Goal: Information Seeking & Learning: Compare options

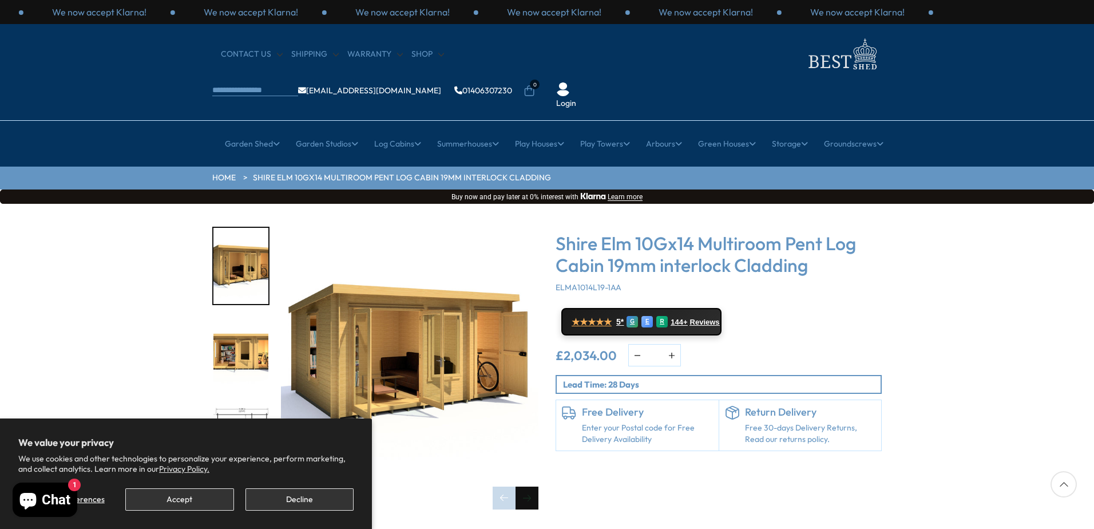
click at [522, 486] on div "Next slide" at bounding box center [527, 497] width 23 height 23
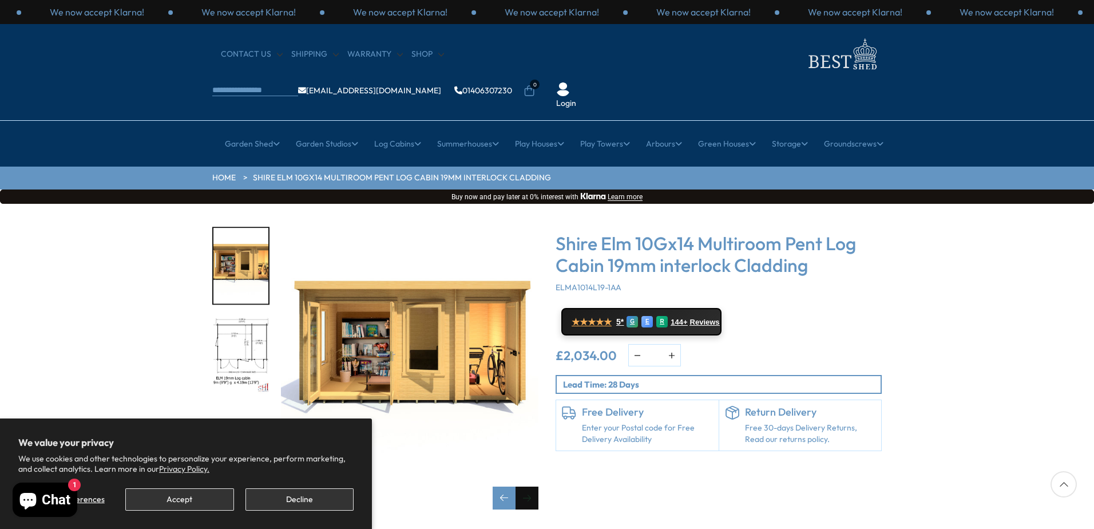
click at [529, 486] on div "Next slide" at bounding box center [527, 497] width 23 height 23
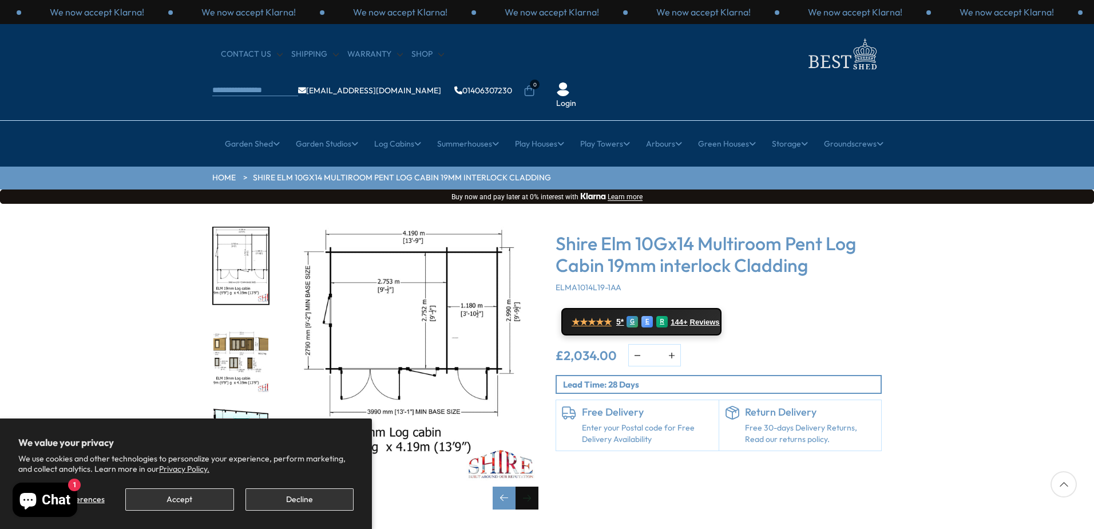
click at [529, 486] on div "Next slide" at bounding box center [527, 497] width 23 height 23
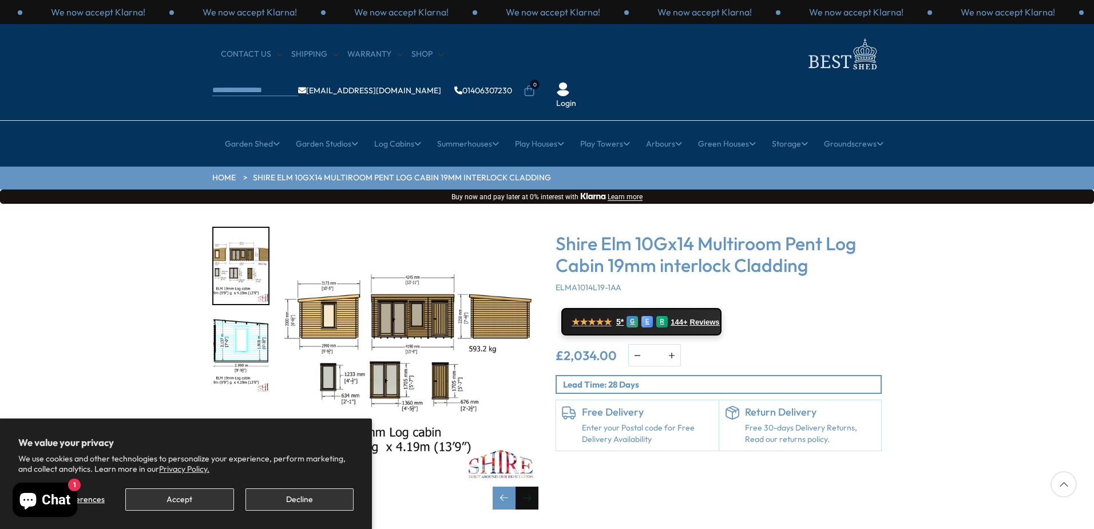
click at [529, 486] on div "Next slide" at bounding box center [527, 497] width 23 height 23
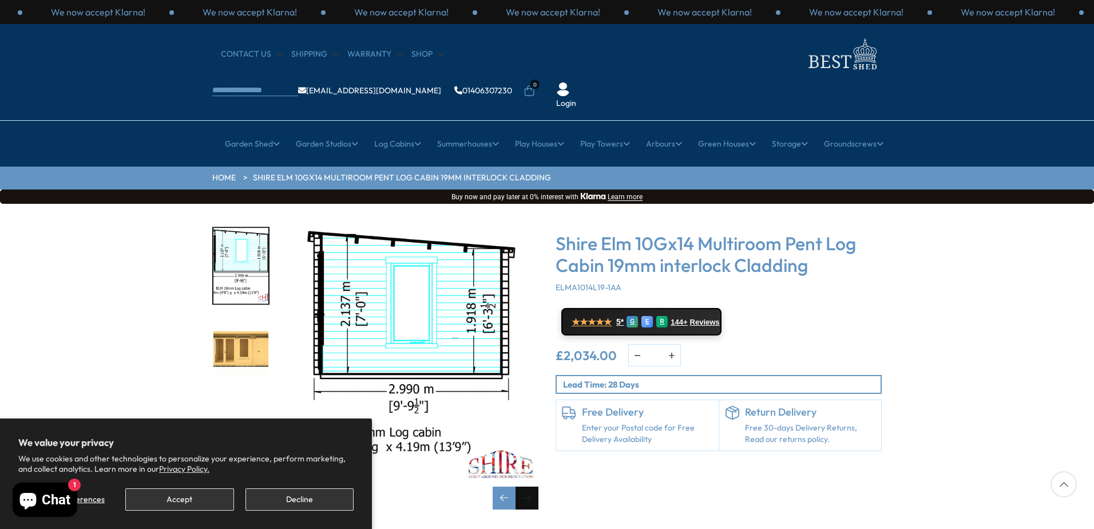
click at [529, 486] on div "Next slide" at bounding box center [527, 497] width 23 height 23
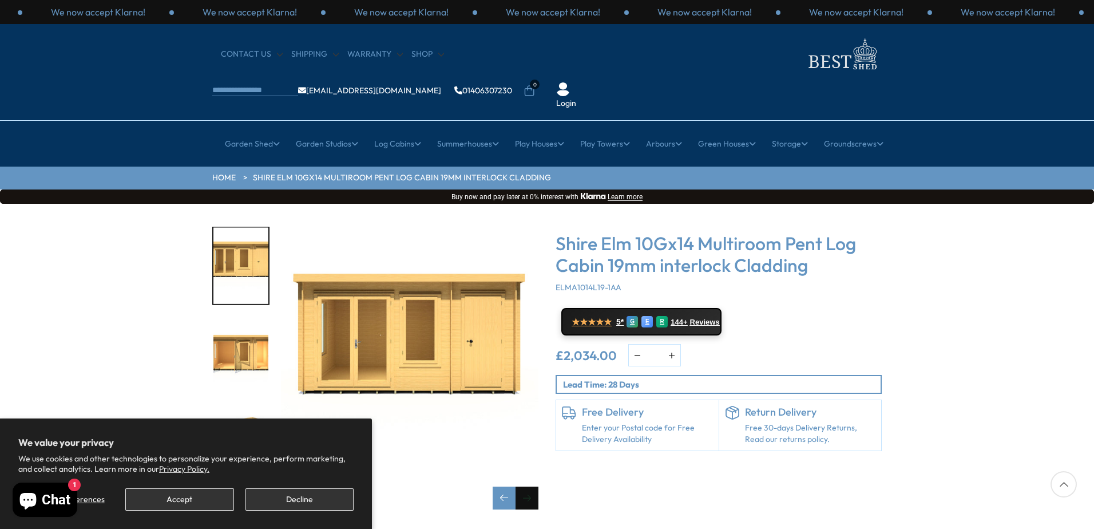
click at [529, 486] on div "Next slide" at bounding box center [527, 497] width 23 height 23
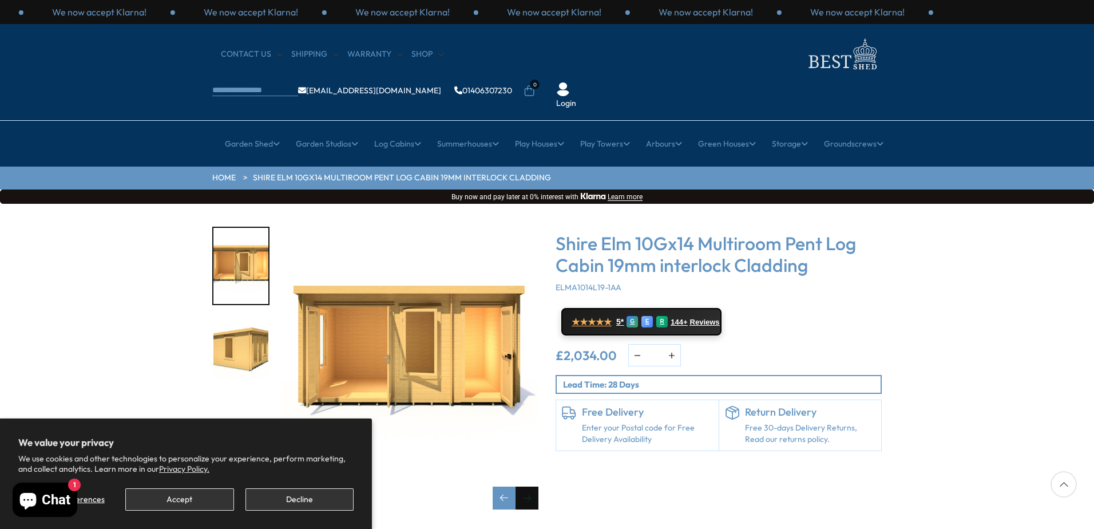
click at [529, 486] on div "Next slide" at bounding box center [527, 497] width 23 height 23
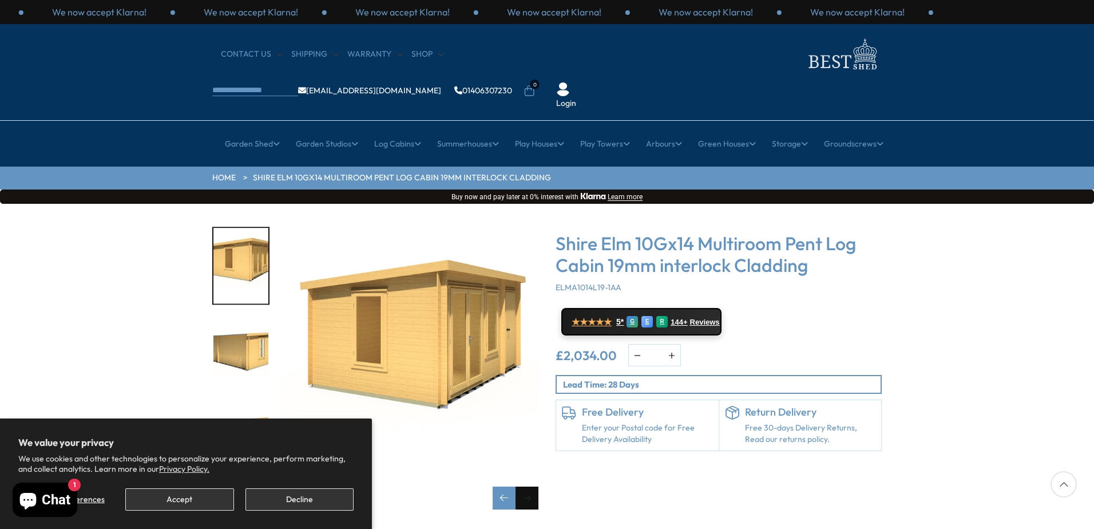
click at [529, 486] on div "Next slide" at bounding box center [527, 497] width 23 height 23
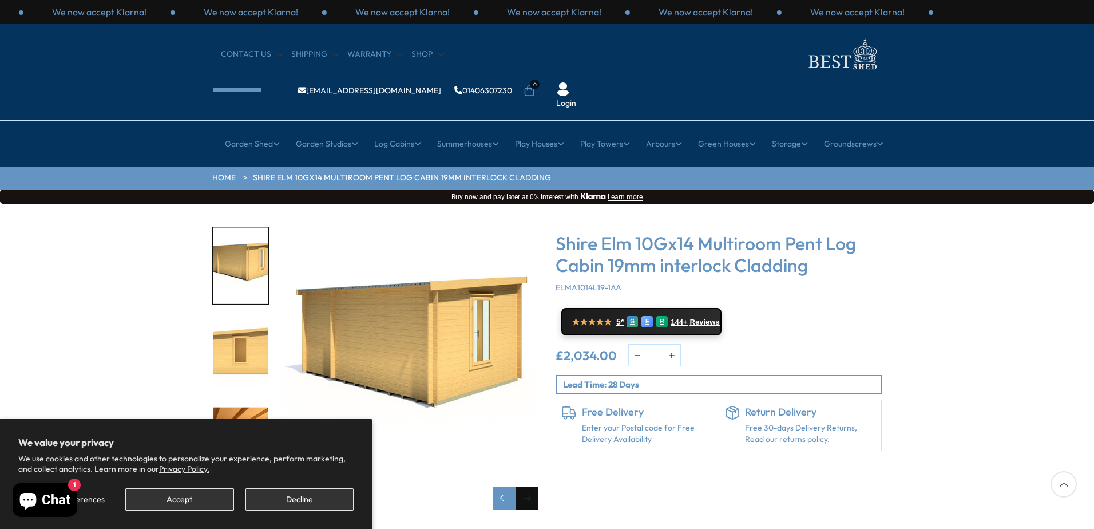
click at [529, 486] on div "Next slide" at bounding box center [527, 497] width 23 height 23
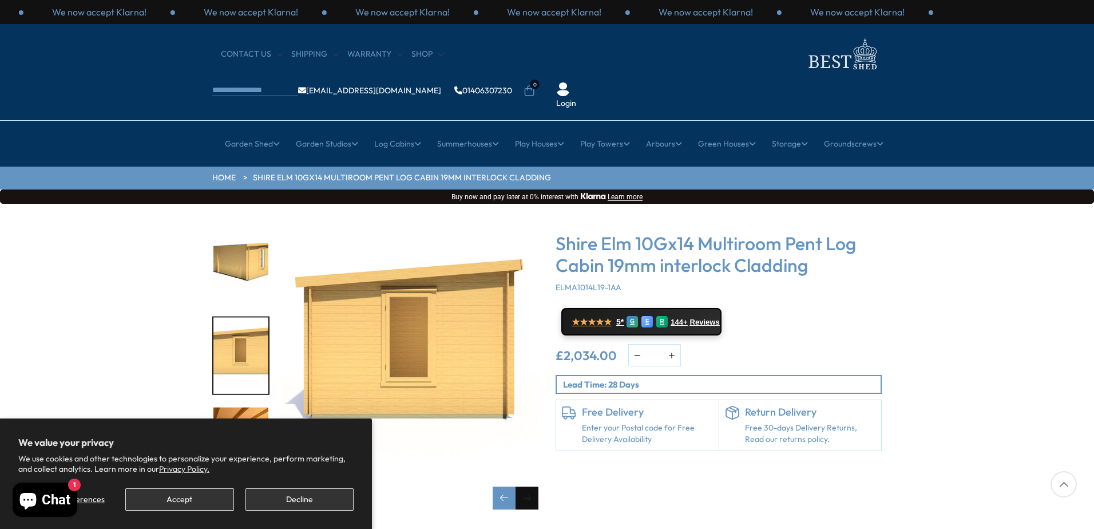
click at [529, 486] on div "Next slide" at bounding box center [527, 497] width 23 height 23
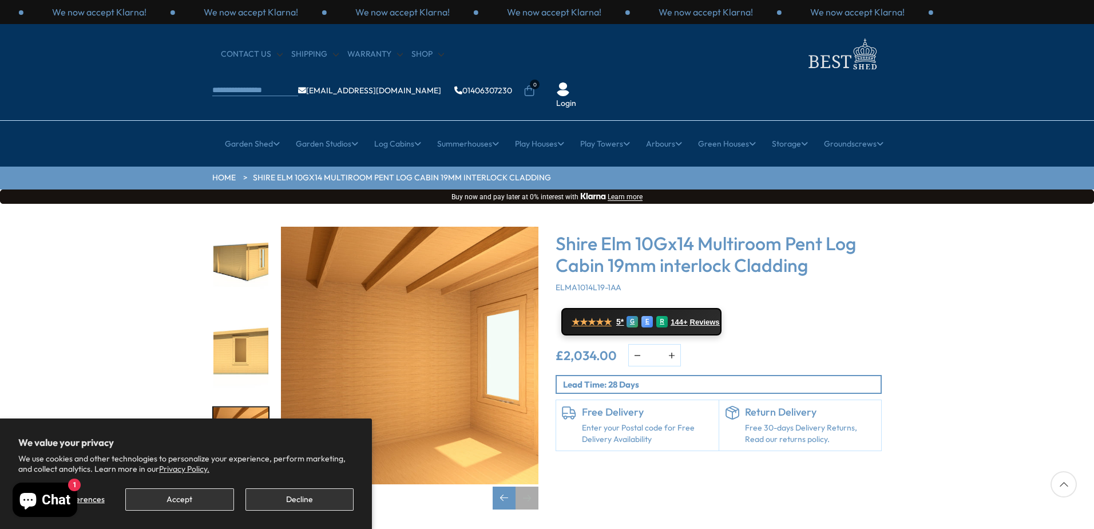
click at [529, 486] on div "Next slide" at bounding box center [527, 497] width 23 height 23
click at [162, 498] on button "Accept" at bounding box center [179, 499] width 108 height 22
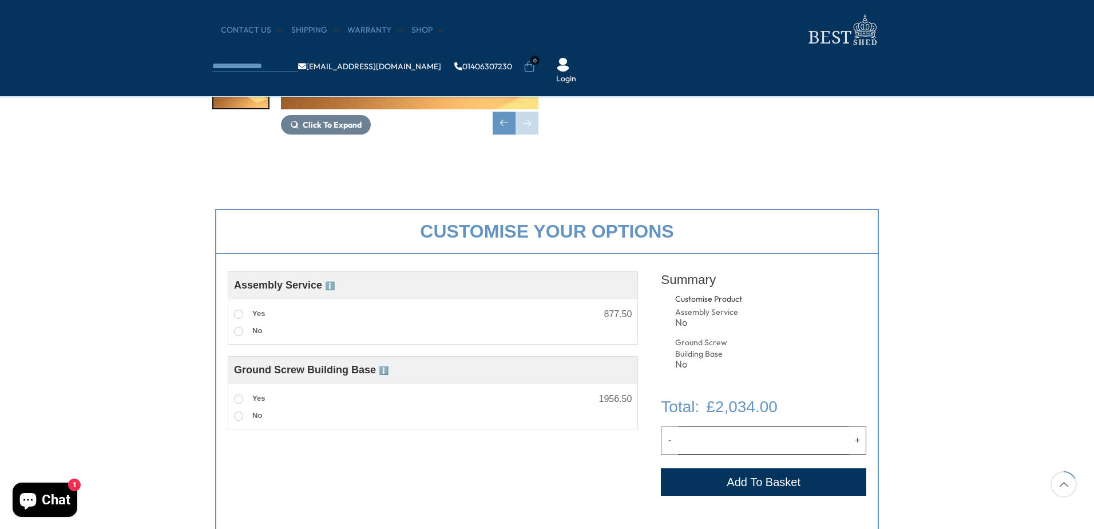
scroll to position [286, 0]
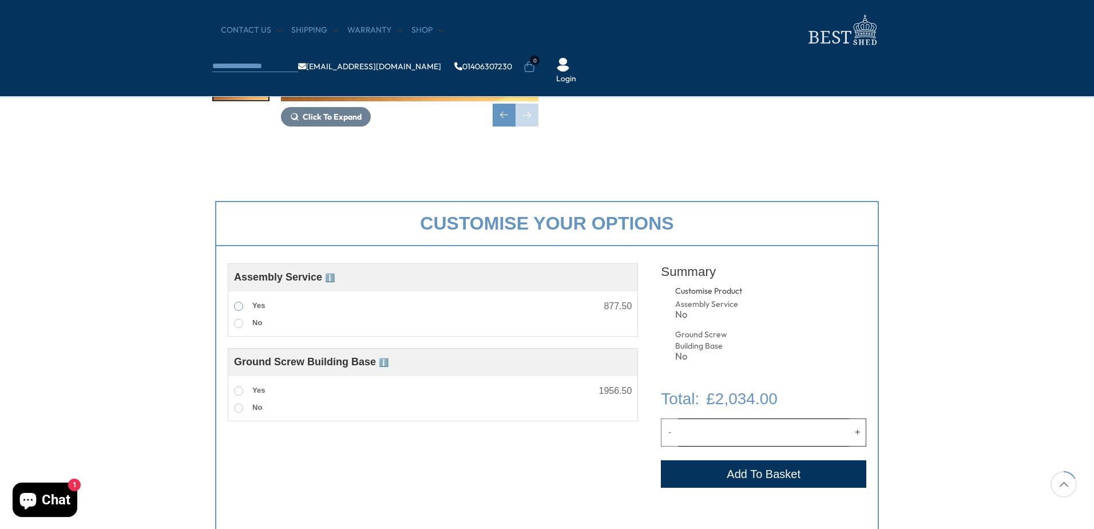
click at [236, 307] on span at bounding box center [238, 306] width 9 height 9
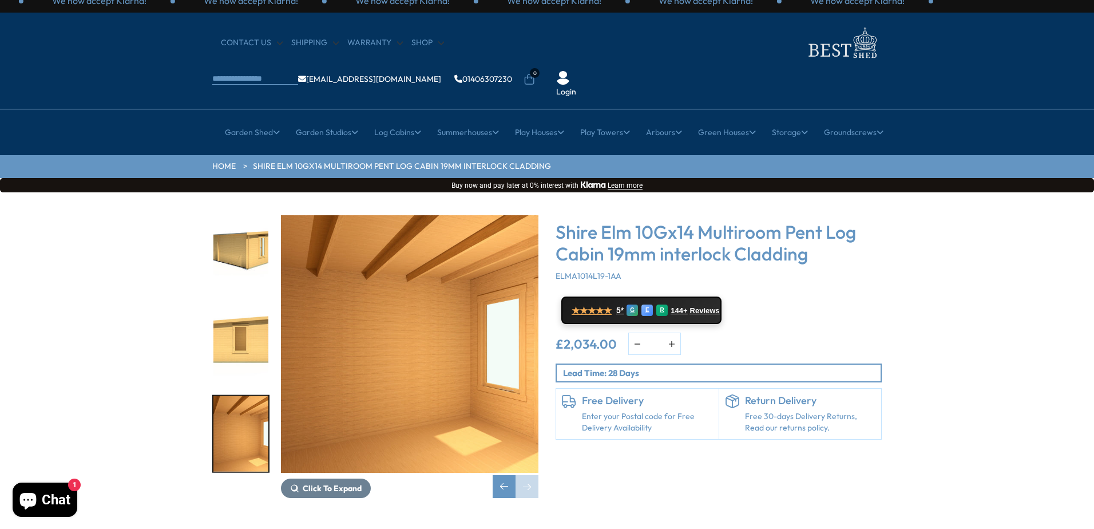
scroll to position [0, 0]
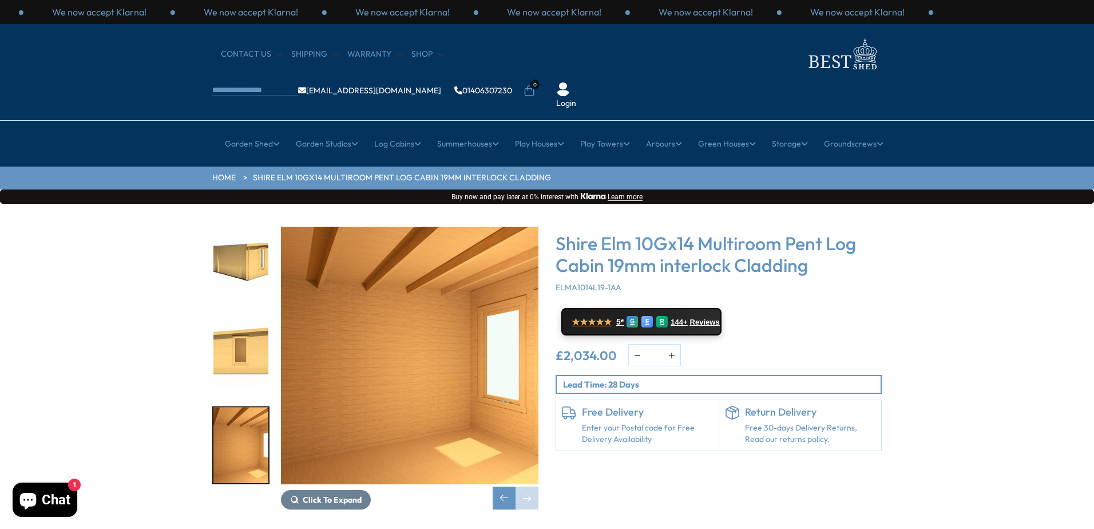
click at [252, 228] on img "9 / 11" at bounding box center [240, 266] width 55 height 76
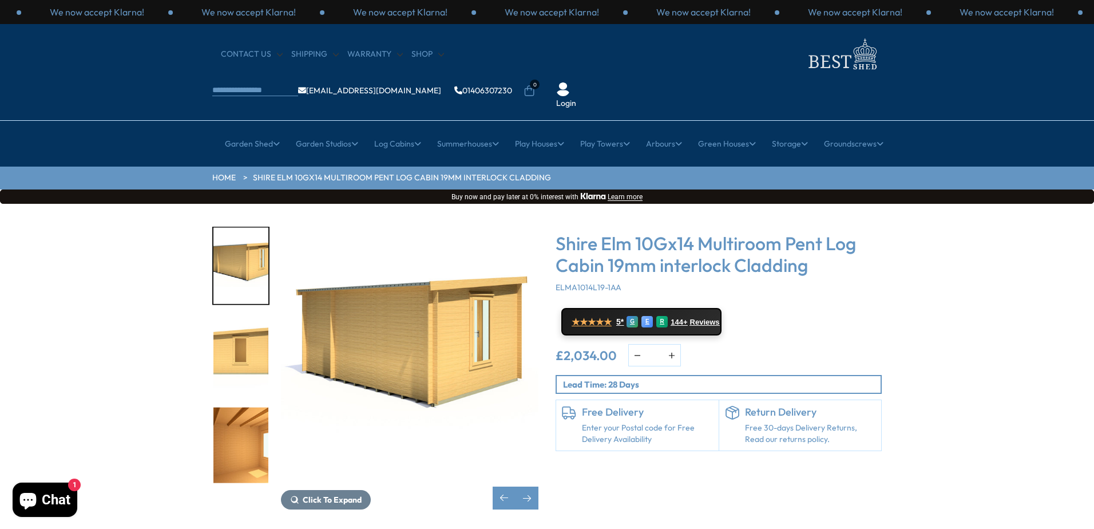
click at [229, 318] on img "10 / 11" at bounding box center [240, 356] width 55 height 76
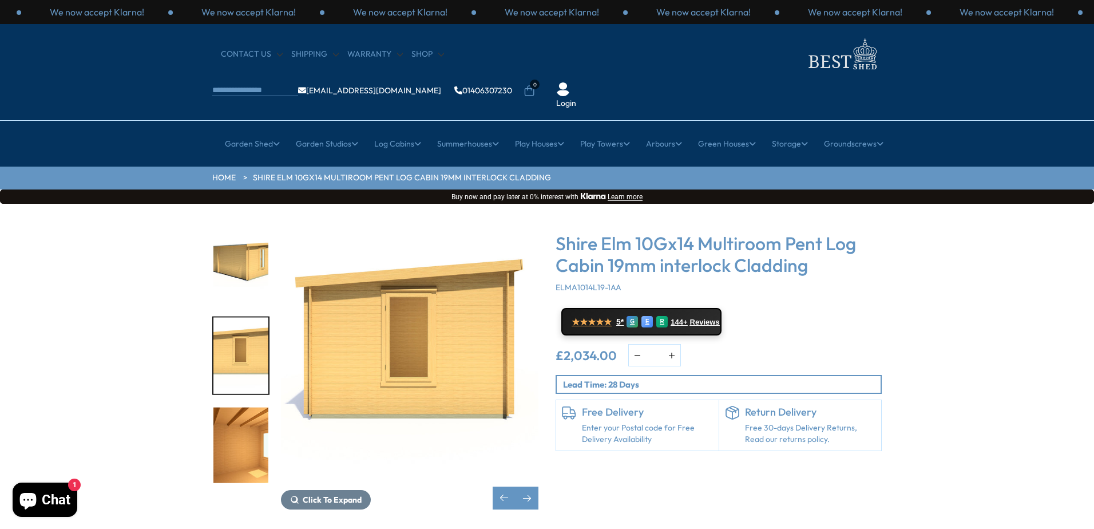
click at [258, 412] on img "11 / 11" at bounding box center [240, 445] width 55 height 76
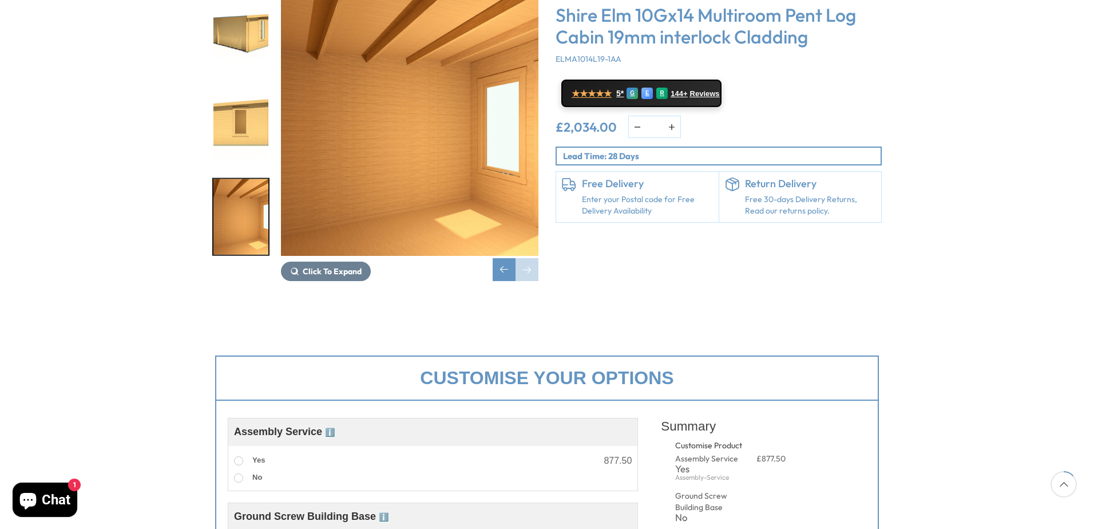
scroll to position [229, 0]
click at [533, 258] on div "Next slide" at bounding box center [527, 269] width 23 height 23
click at [496, 258] on div "Previous slide" at bounding box center [504, 269] width 23 height 23
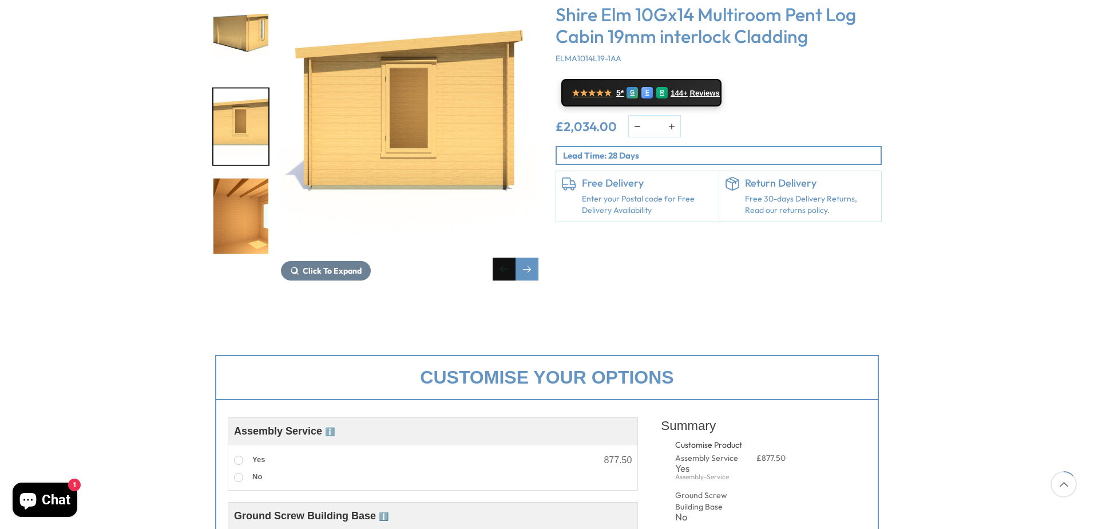
click at [496, 258] on div "Previous slide" at bounding box center [504, 269] width 23 height 23
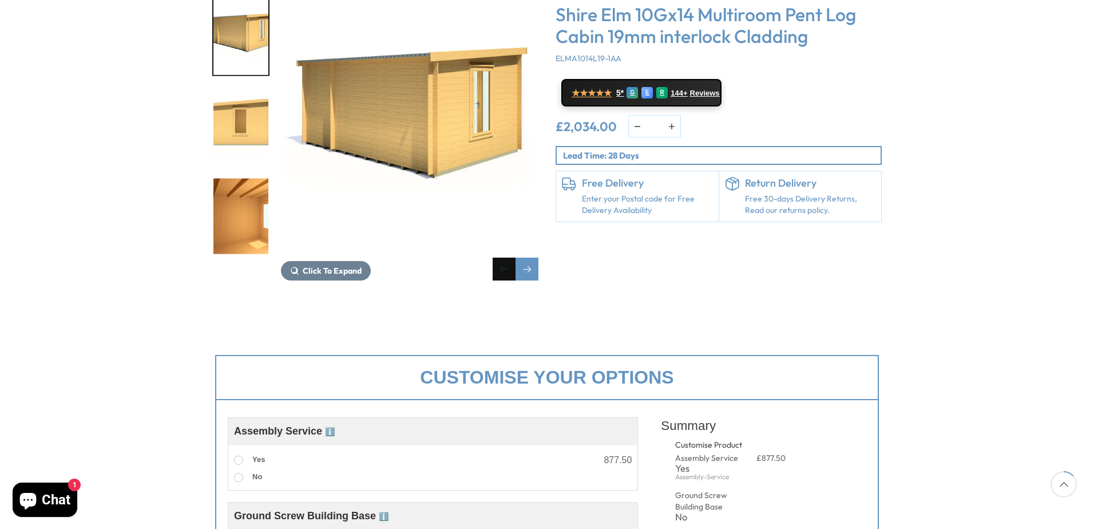
click at [496, 258] on div "Previous slide" at bounding box center [504, 269] width 23 height 23
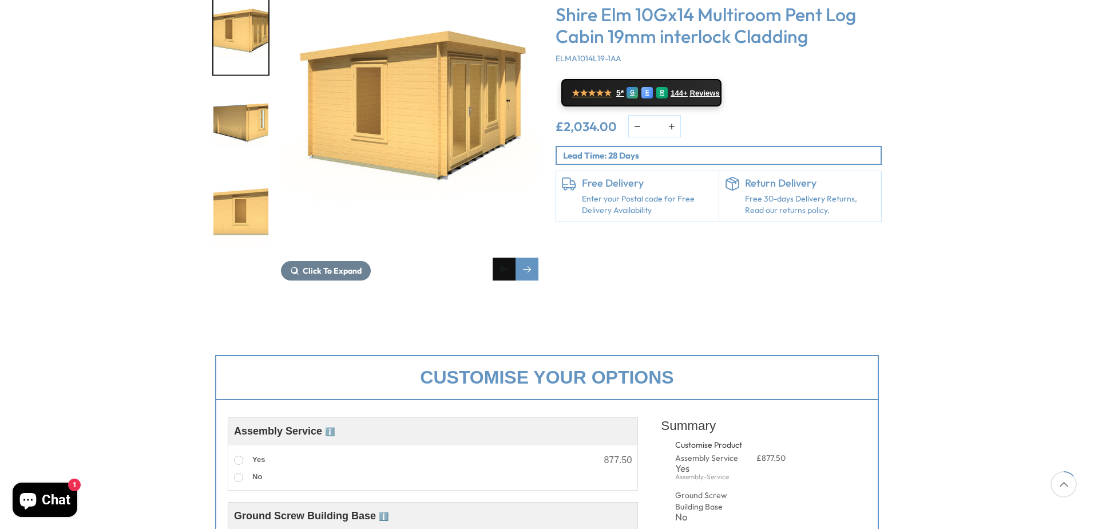
click at [496, 258] on div "Previous slide" at bounding box center [504, 269] width 23 height 23
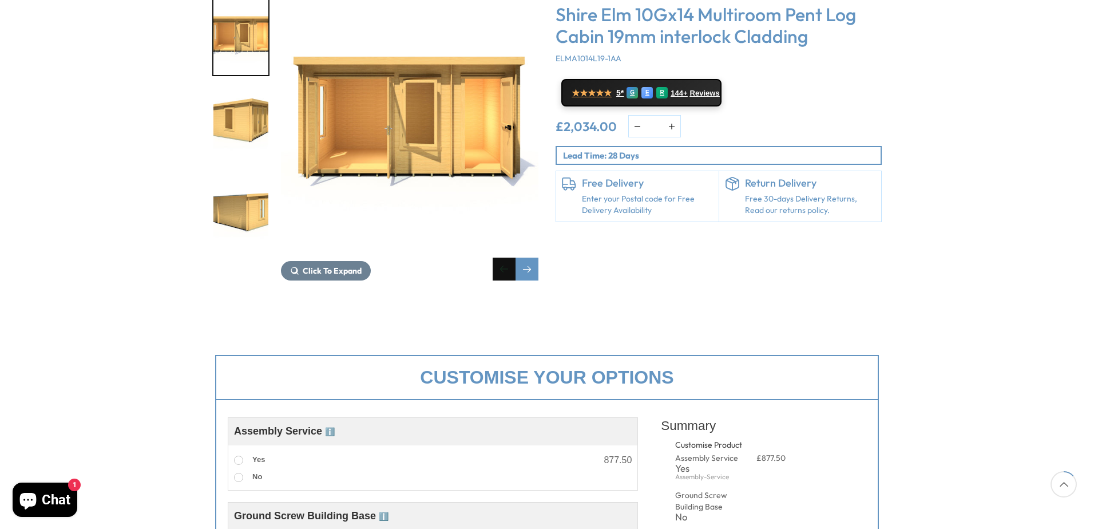
click at [496, 258] on div "Previous slide" at bounding box center [504, 269] width 23 height 23
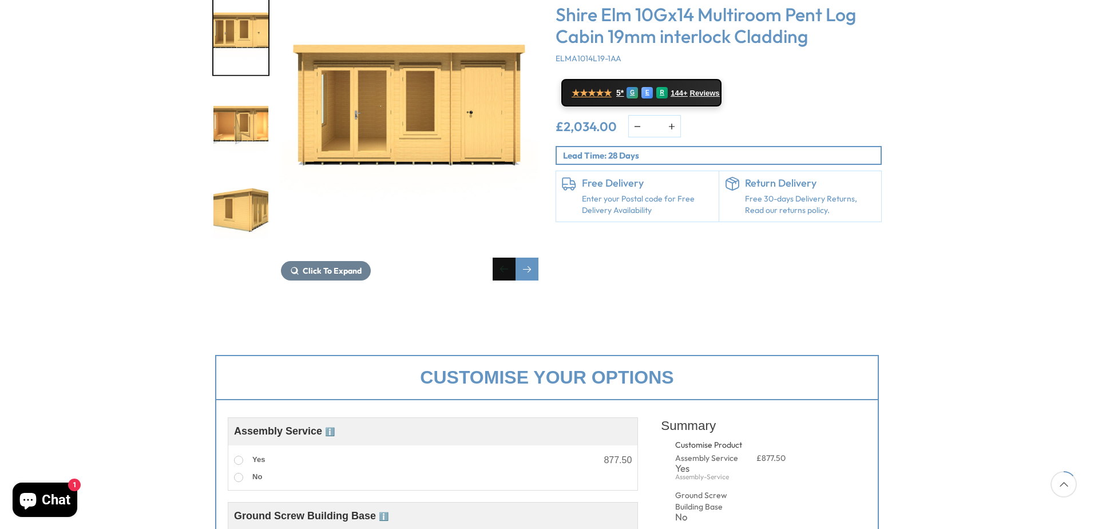
click at [496, 258] on div "Previous slide" at bounding box center [504, 269] width 23 height 23
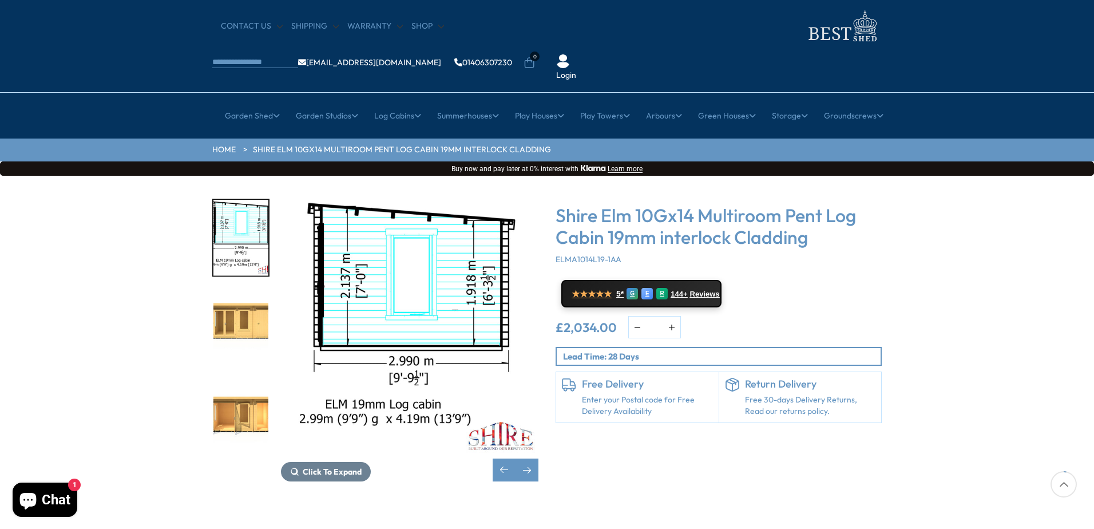
scroll to position [0, 0]
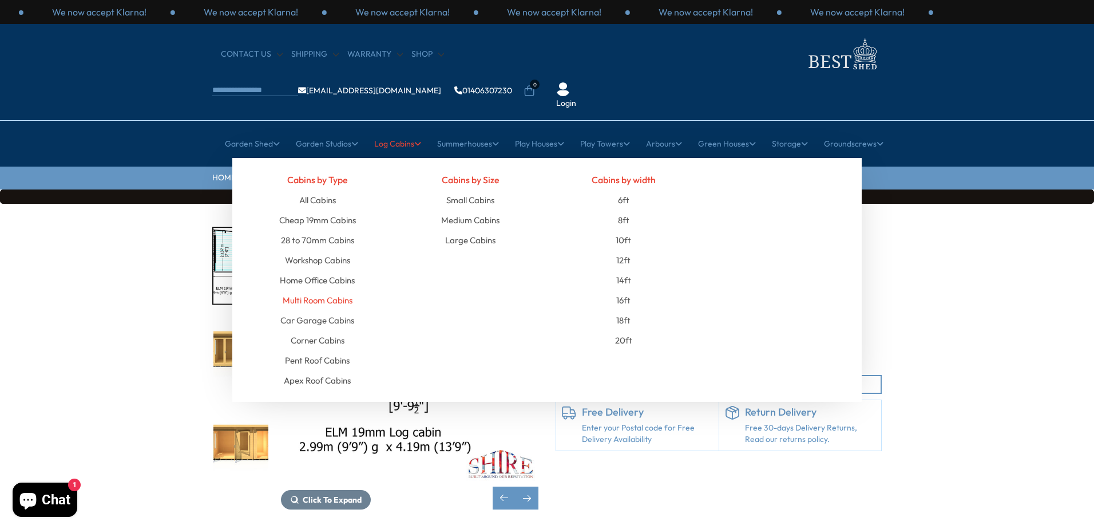
click at [316, 290] on link "Multi Room Cabins" at bounding box center [318, 300] width 70 height 20
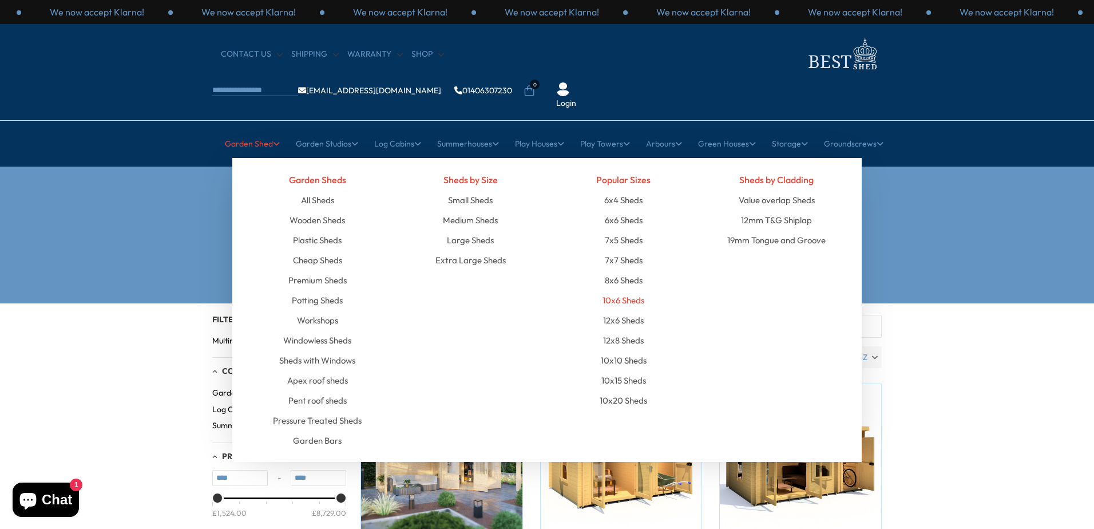
click at [618, 290] on link "10x6 Sheds" at bounding box center [624, 300] width 42 height 20
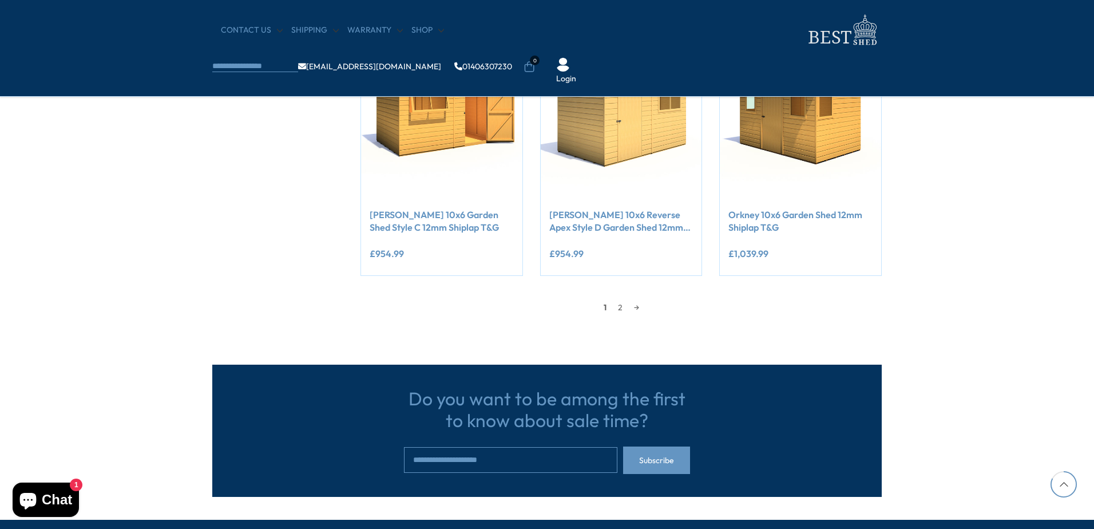
scroll to position [1030, 0]
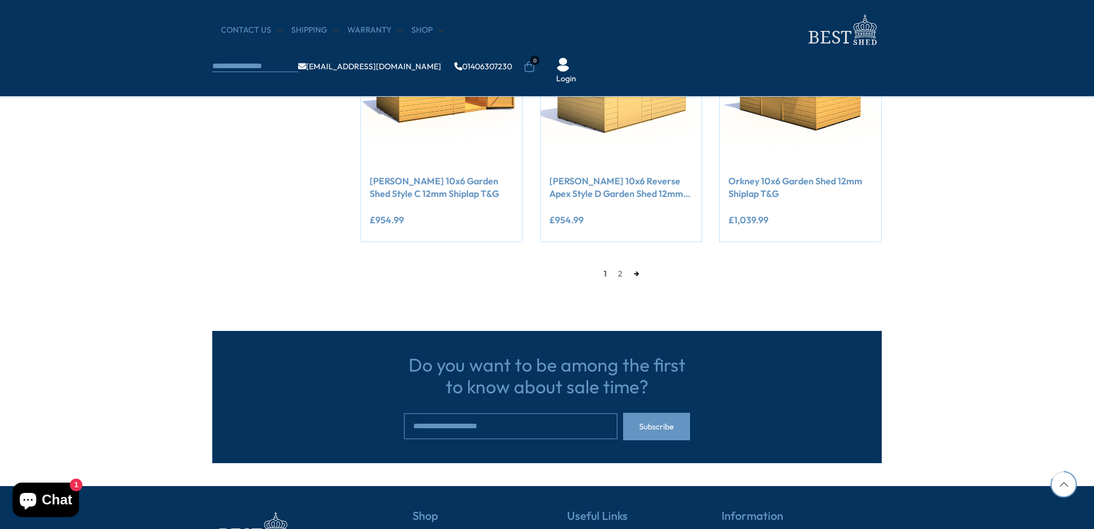
click at [634, 274] on link "→" at bounding box center [636, 273] width 17 height 17
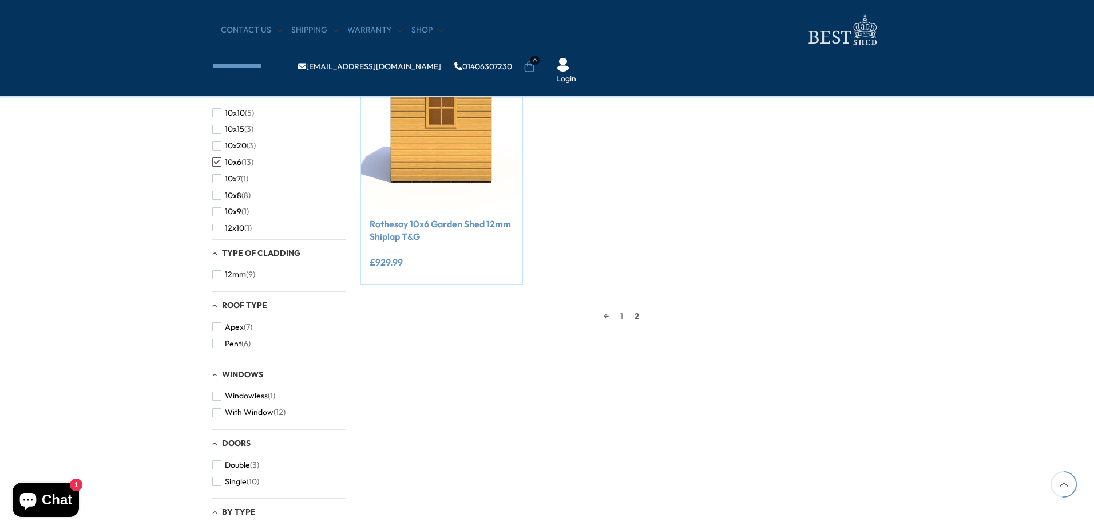
scroll to position [218, 0]
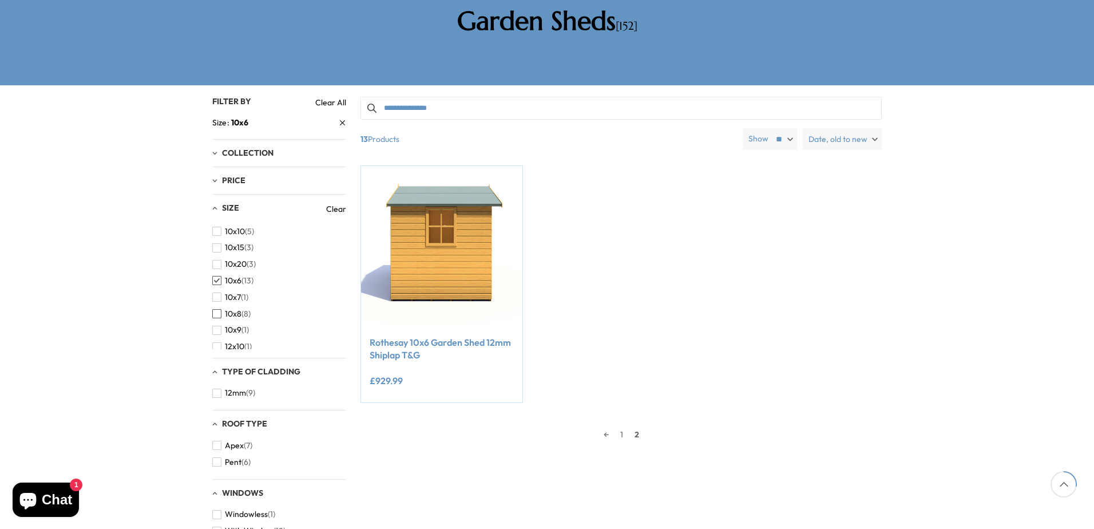
click at [218, 309] on span "button" at bounding box center [216, 313] width 9 height 9
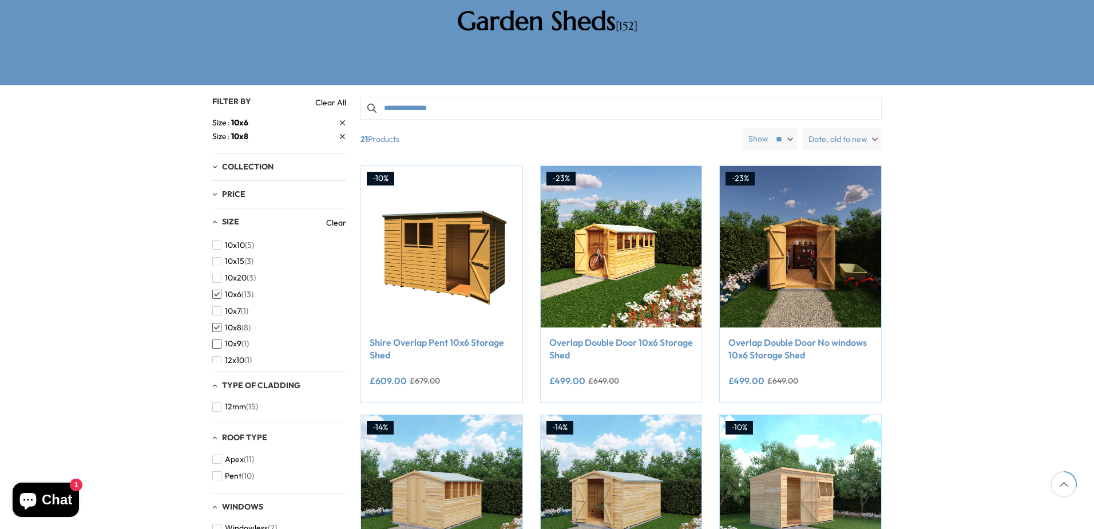
click at [214, 339] on span "button" at bounding box center [216, 343] width 9 height 9
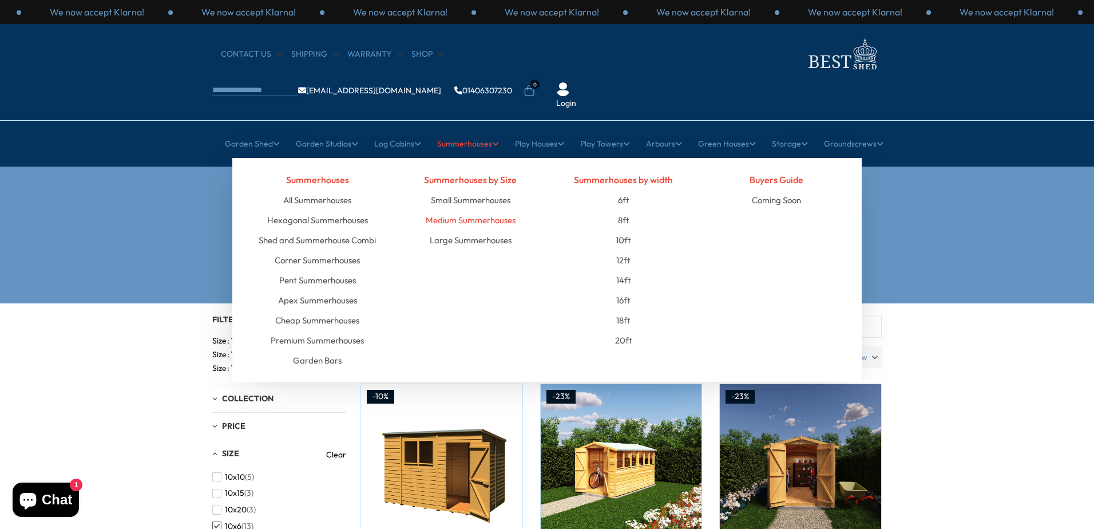
click at [467, 210] on link "Medium Summerhouses" at bounding box center [471, 220] width 90 height 20
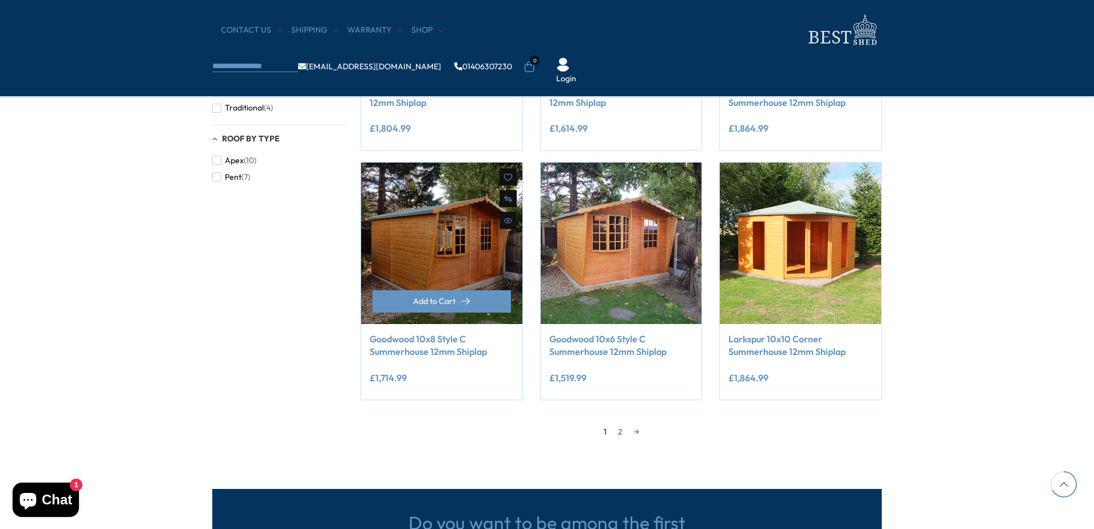
scroll to position [916, 0]
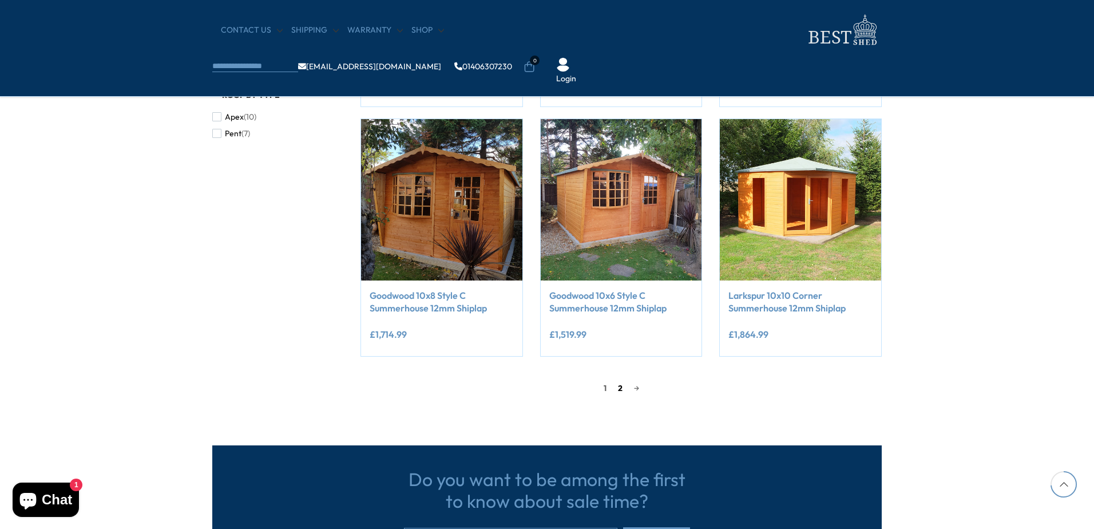
click at [618, 392] on link "2" at bounding box center [620, 387] width 16 height 17
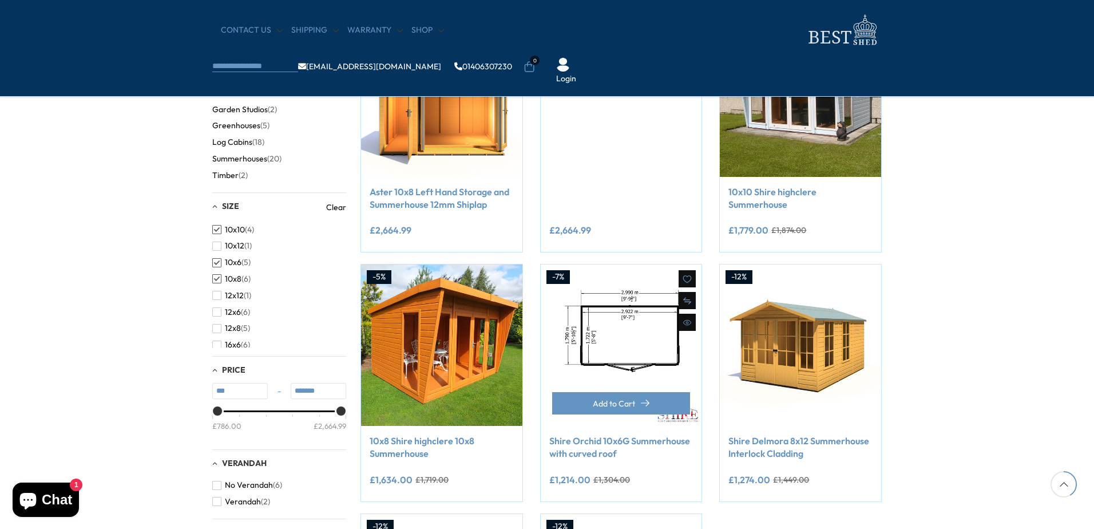
scroll to position [218, 0]
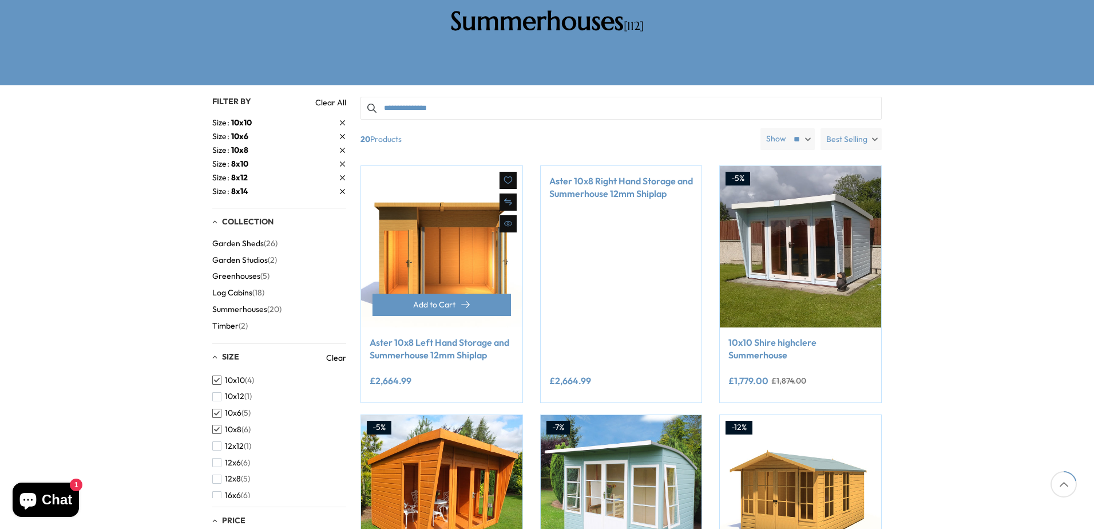
click at [405, 336] on link "Aster 10x8 Left Hand Storage and Summerhouse 12mm Shiplap" at bounding box center [442, 349] width 144 height 26
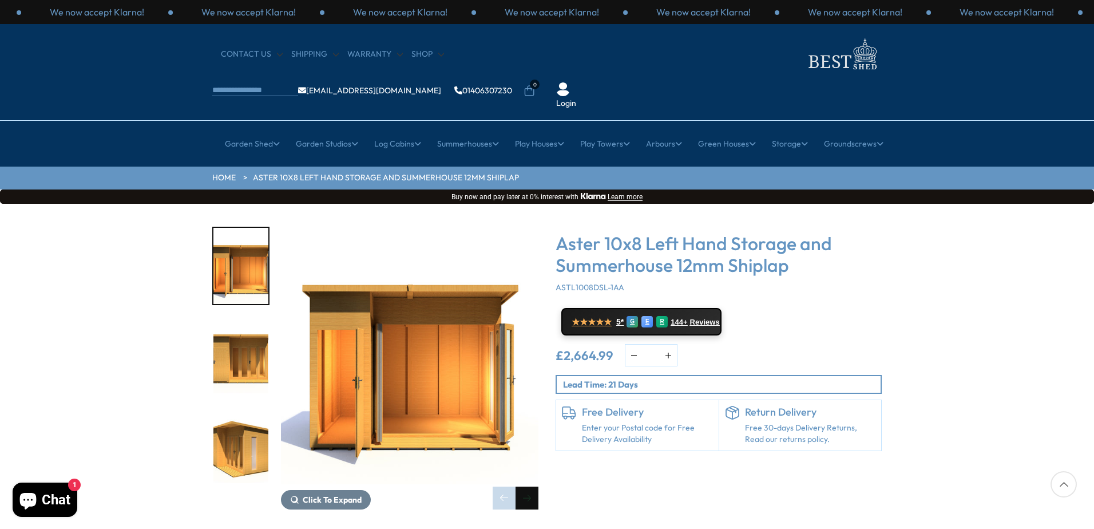
click at [533, 486] on div "Next slide" at bounding box center [527, 497] width 23 height 23
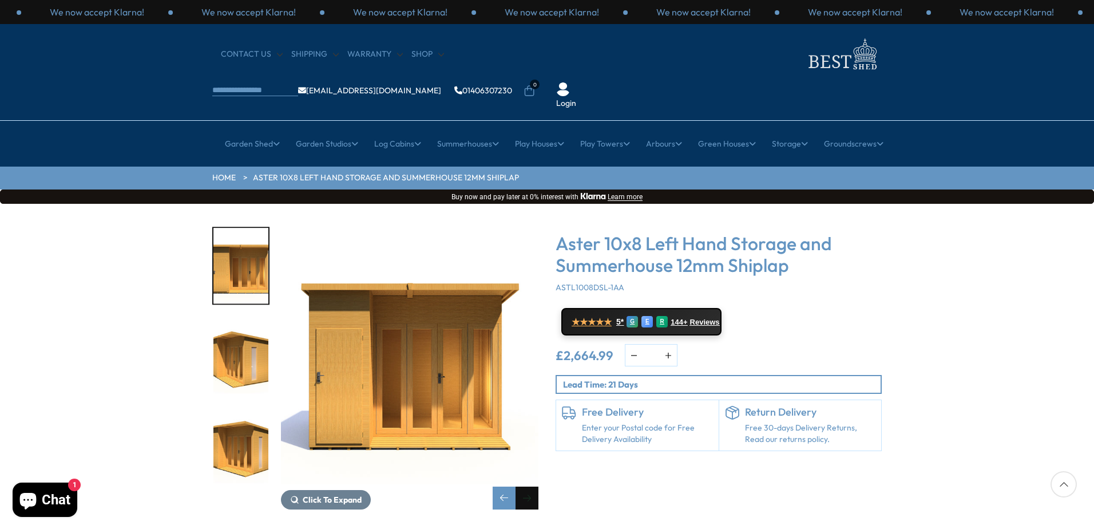
click at [533, 486] on div "Next slide" at bounding box center [527, 497] width 23 height 23
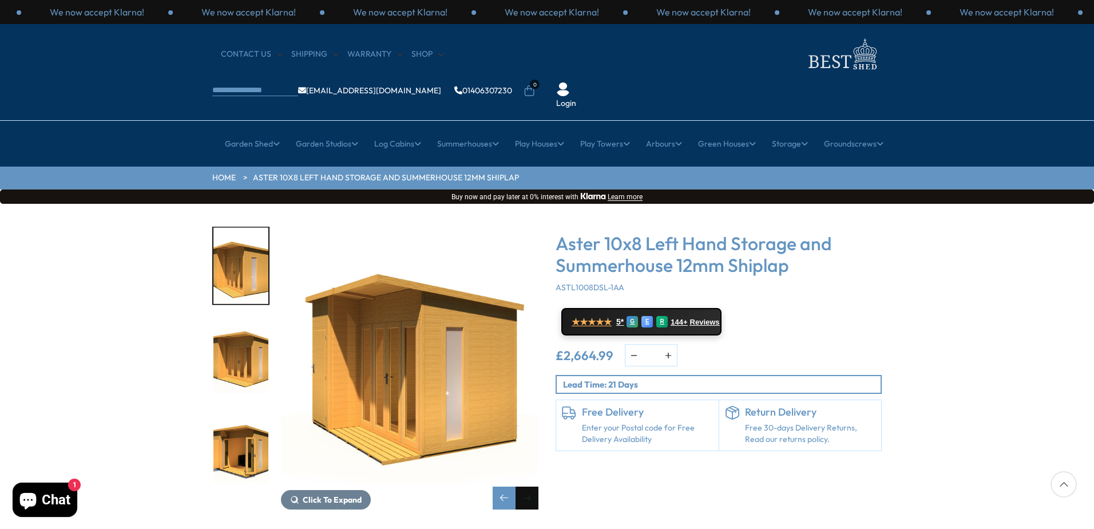
click at [533, 486] on div "Next slide" at bounding box center [527, 497] width 23 height 23
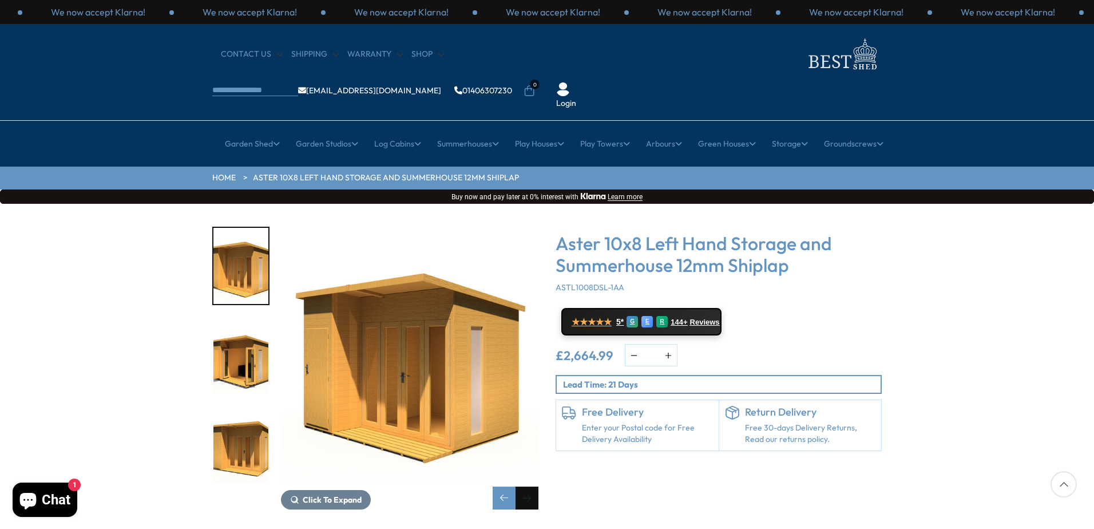
click at [533, 486] on div "Next slide" at bounding box center [527, 497] width 23 height 23
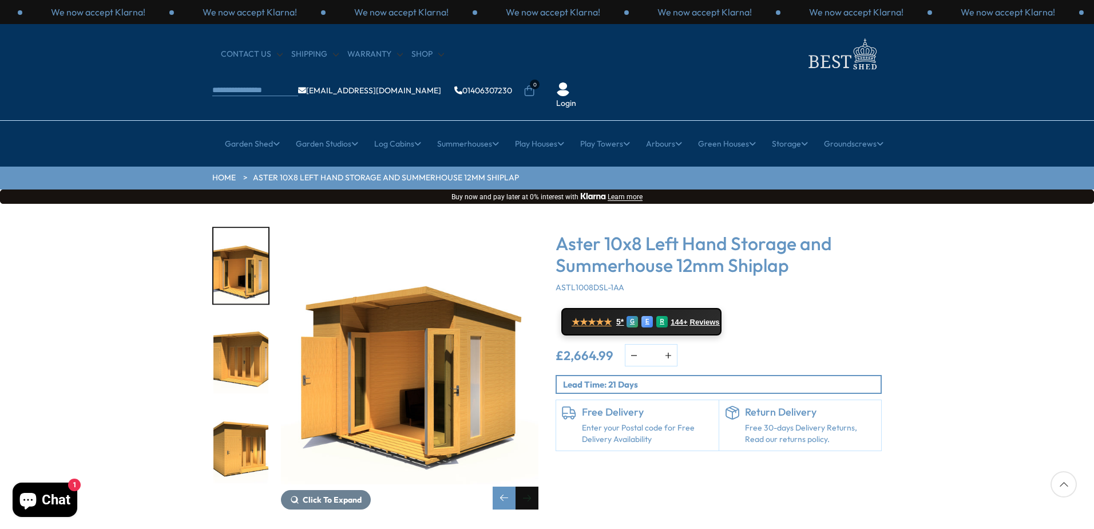
click at [533, 486] on div "Next slide" at bounding box center [527, 497] width 23 height 23
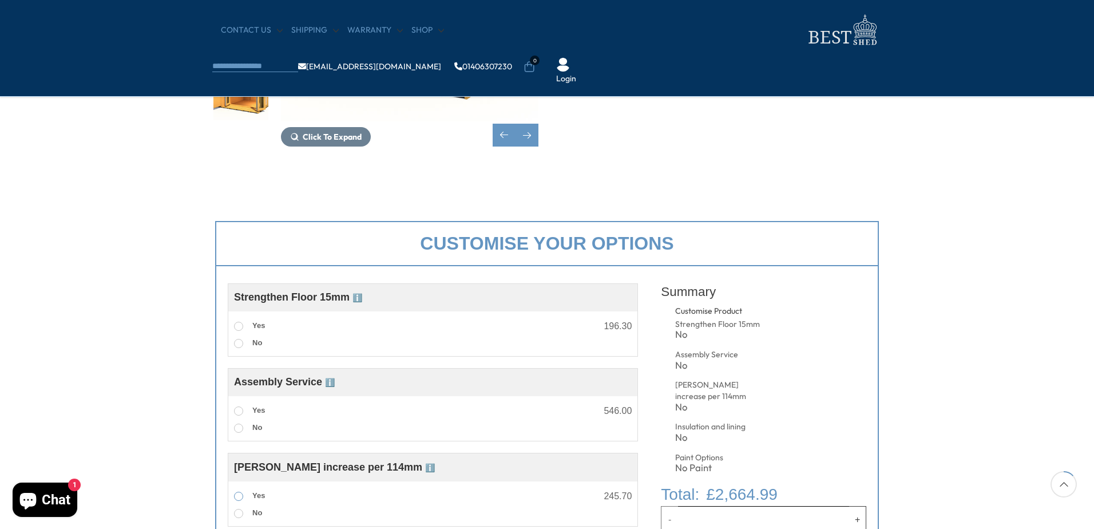
scroll to position [286, 0]
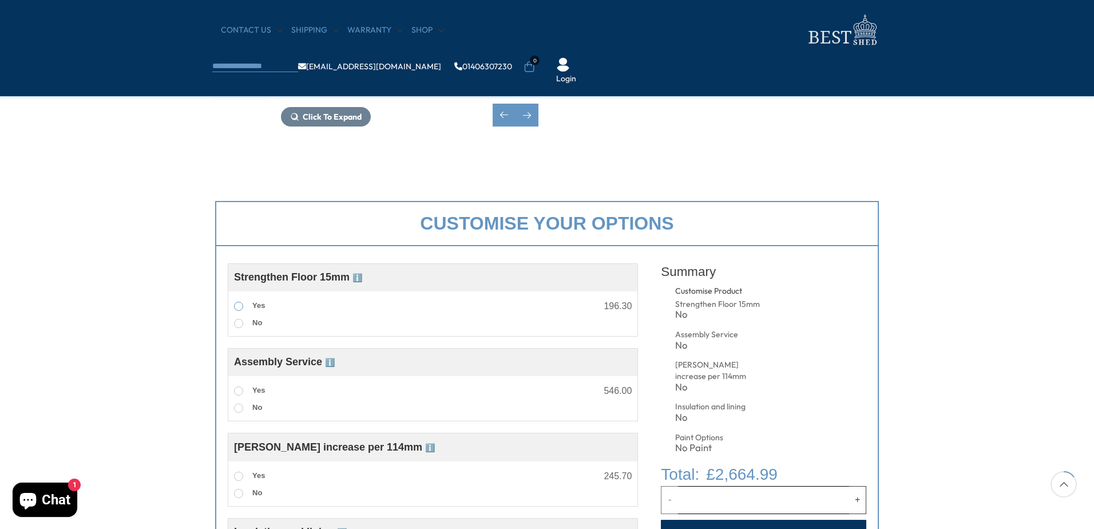
click at [240, 306] on span at bounding box center [238, 306] width 9 height 9
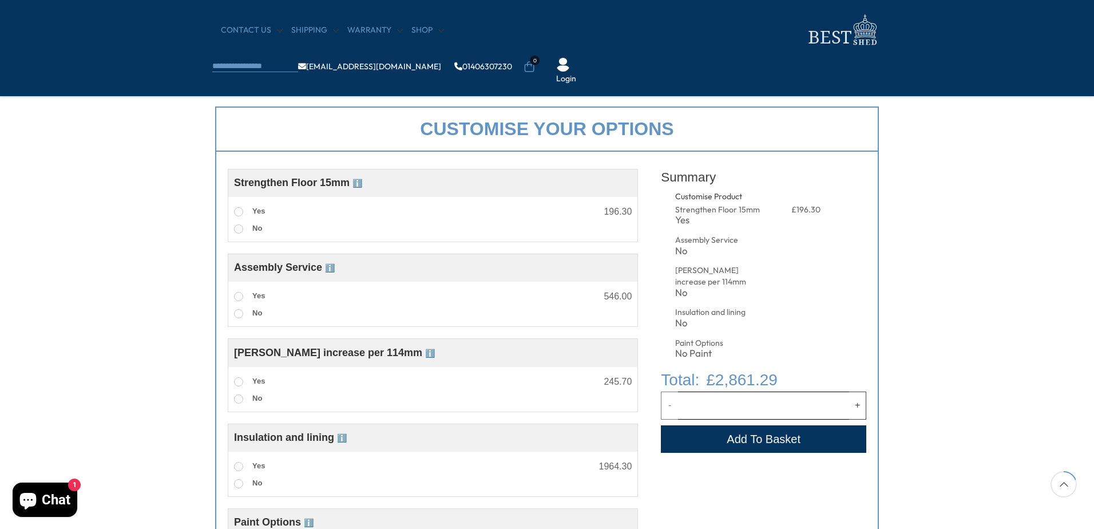
scroll to position [401, 0]
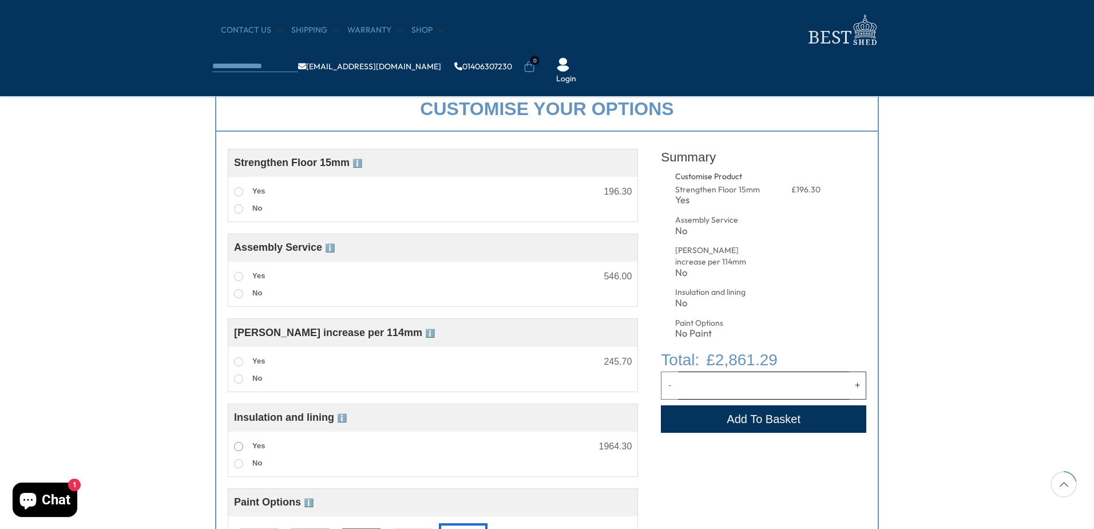
click at [236, 445] on span at bounding box center [238, 446] width 9 height 9
click at [238, 278] on span at bounding box center [238, 276] width 9 height 9
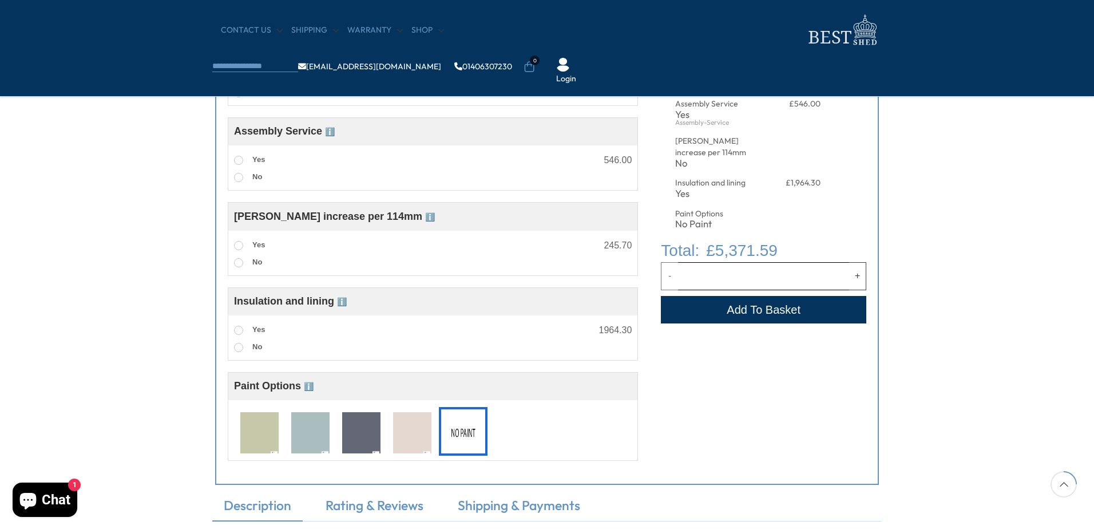
scroll to position [572, 0]
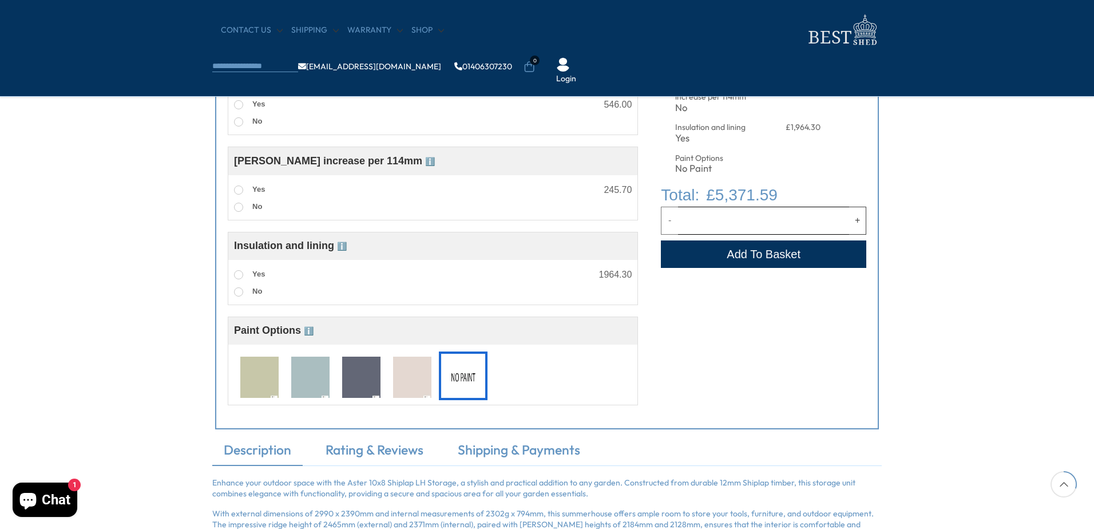
click at [316, 382] on img at bounding box center [310, 378] width 38 height 42
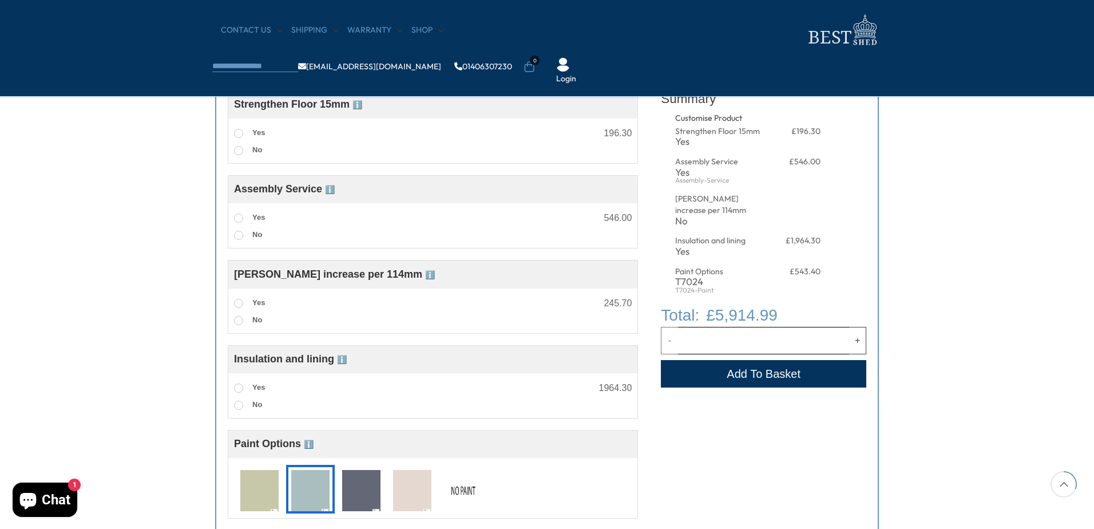
scroll to position [458, 0]
click at [239, 303] on span at bounding box center [238, 304] width 9 height 9
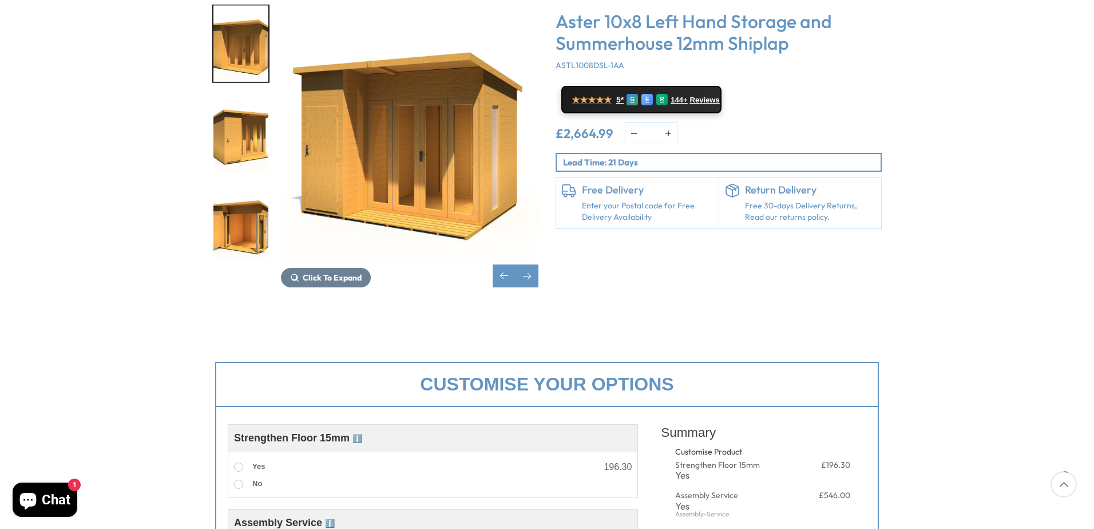
scroll to position [0, 0]
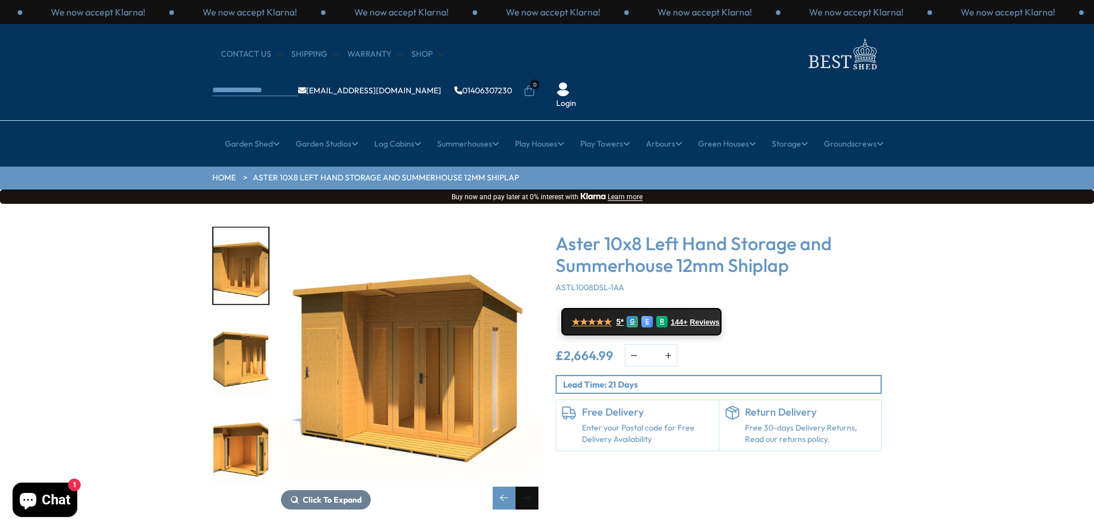
click at [530, 486] on div "Next slide" at bounding box center [527, 497] width 23 height 23
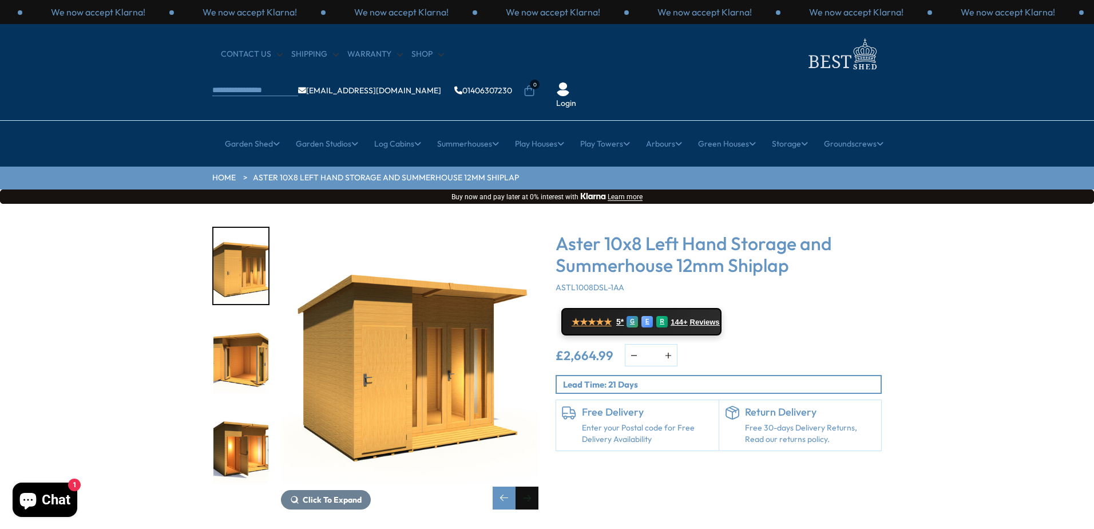
click at [530, 486] on div "Next slide" at bounding box center [527, 497] width 23 height 23
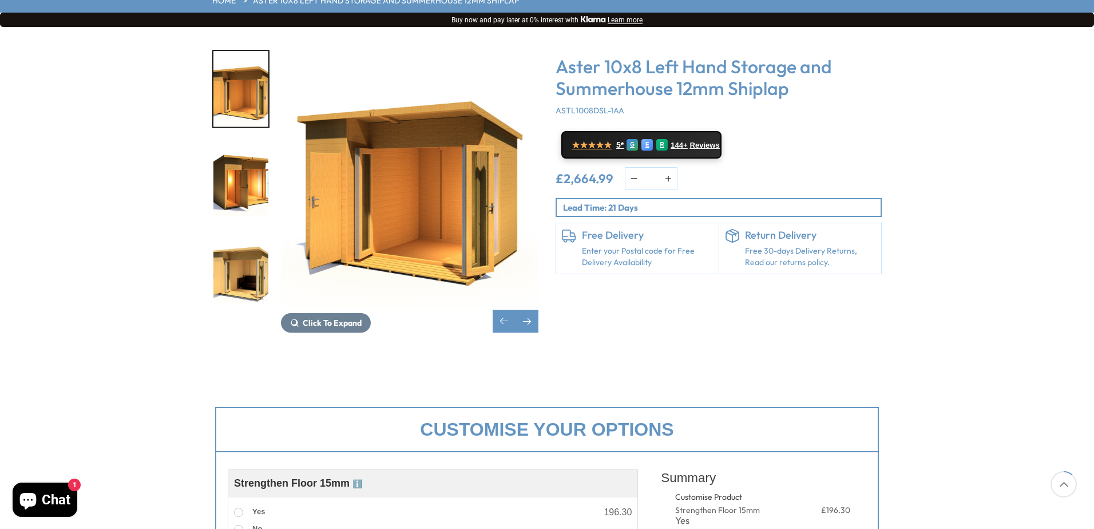
scroll to position [114, 0]
